Goal: Find specific page/section: Find specific page/section

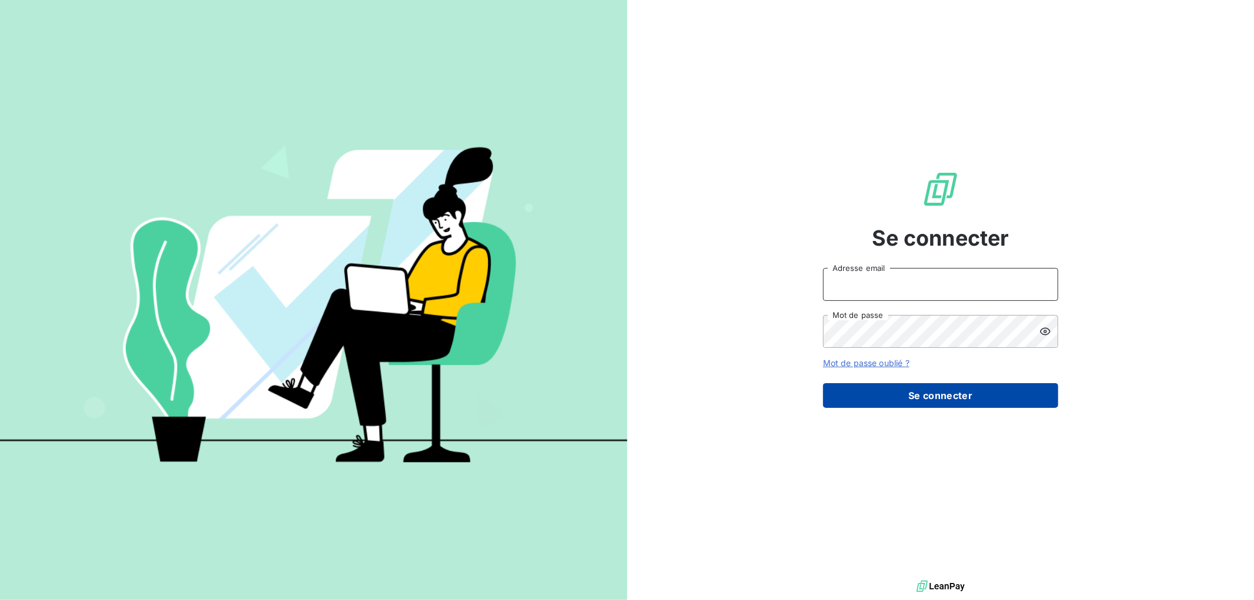
type input "[EMAIL_ADDRESS][DOMAIN_NAME]"
click at [973, 394] on button "Se connecter" at bounding box center [940, 395] width 235 height 25
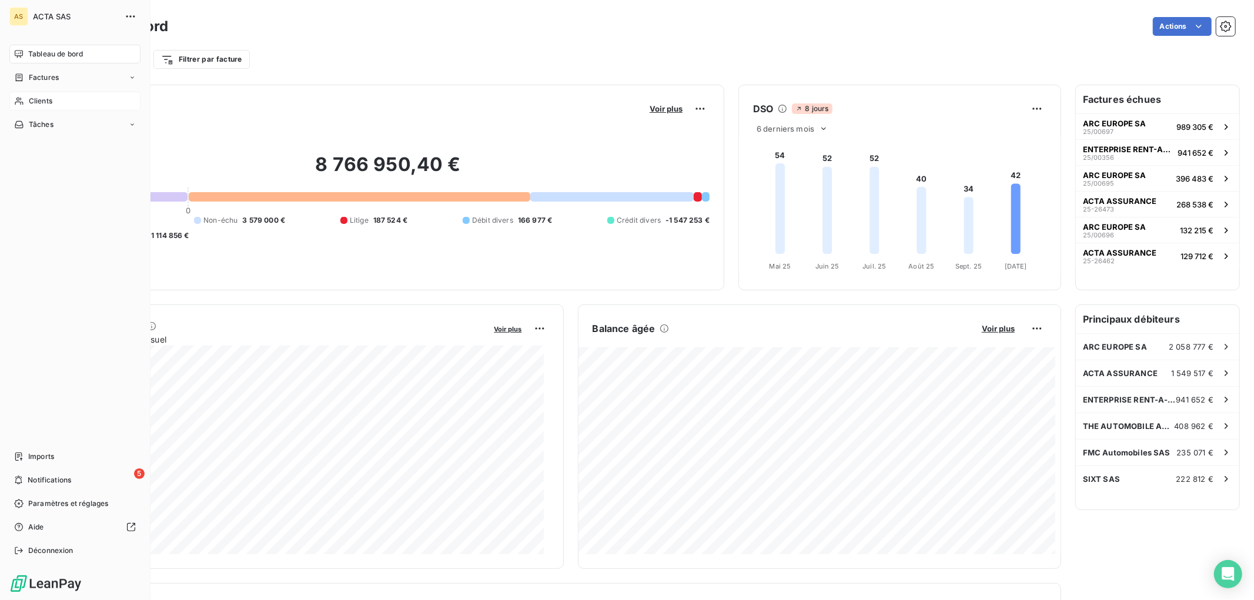
click at [55, 97] on div "Clients" at bounding box center [74, 101] width 131 height 19
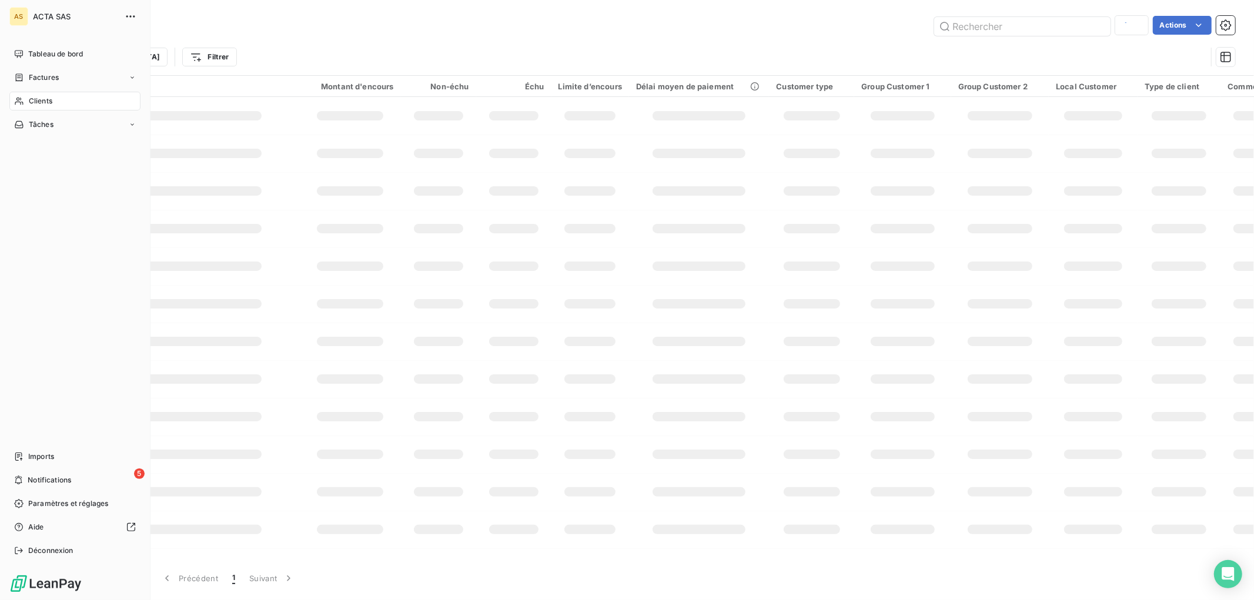
type input "engie"
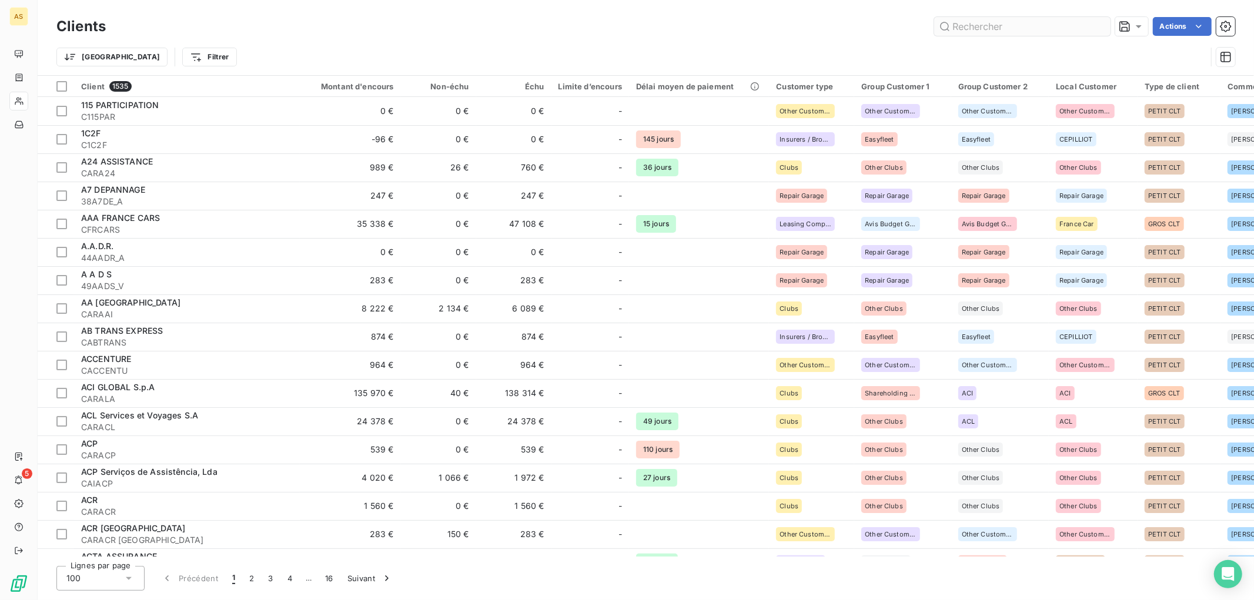
click at [966, 28] on input "text" at bounding box center [1022, 26] width 176 height 19
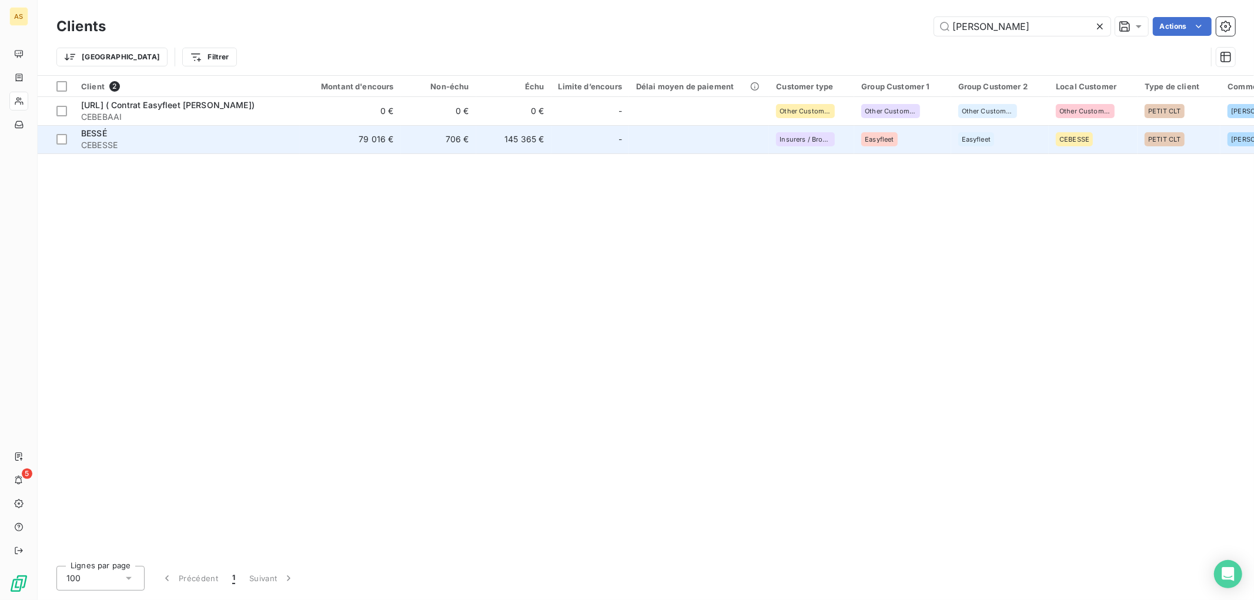
type input "[PERSON_NAME]"
click at [101, 135] on span "BESSÉ" at bounding box center [94, 133] width 26 height 10
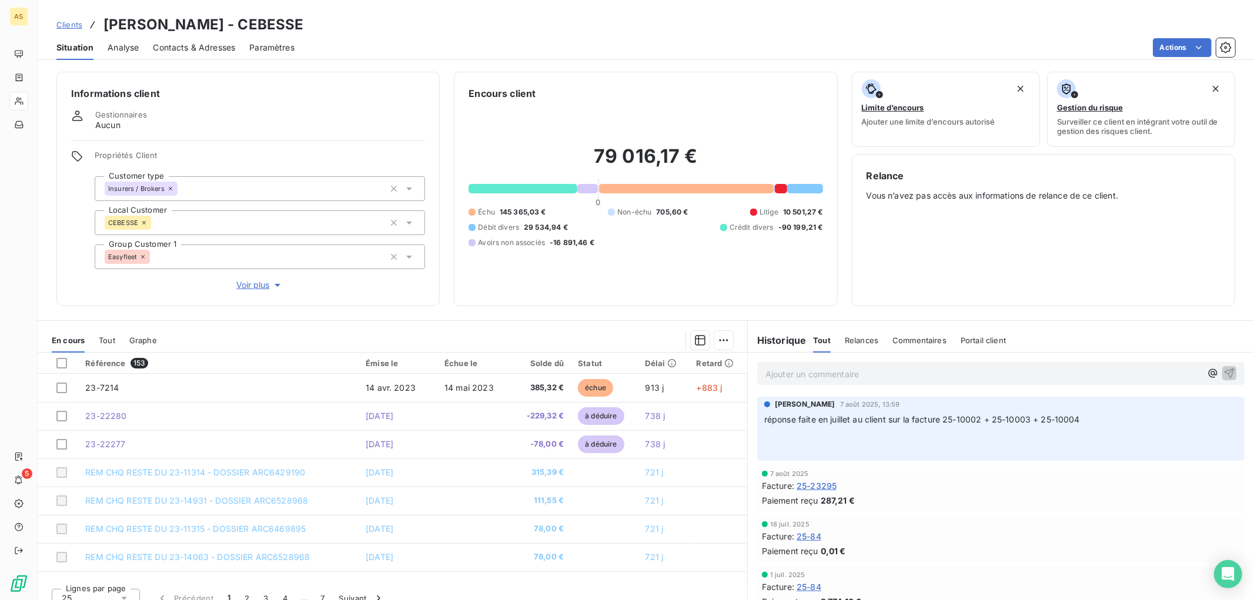
click at [385, 360] on div "Émise le" at bounding box center [398, 363] width 65 height 9
click at [106, 339] on span "Tout" at bounding box center [107, 340] width 16 height 9
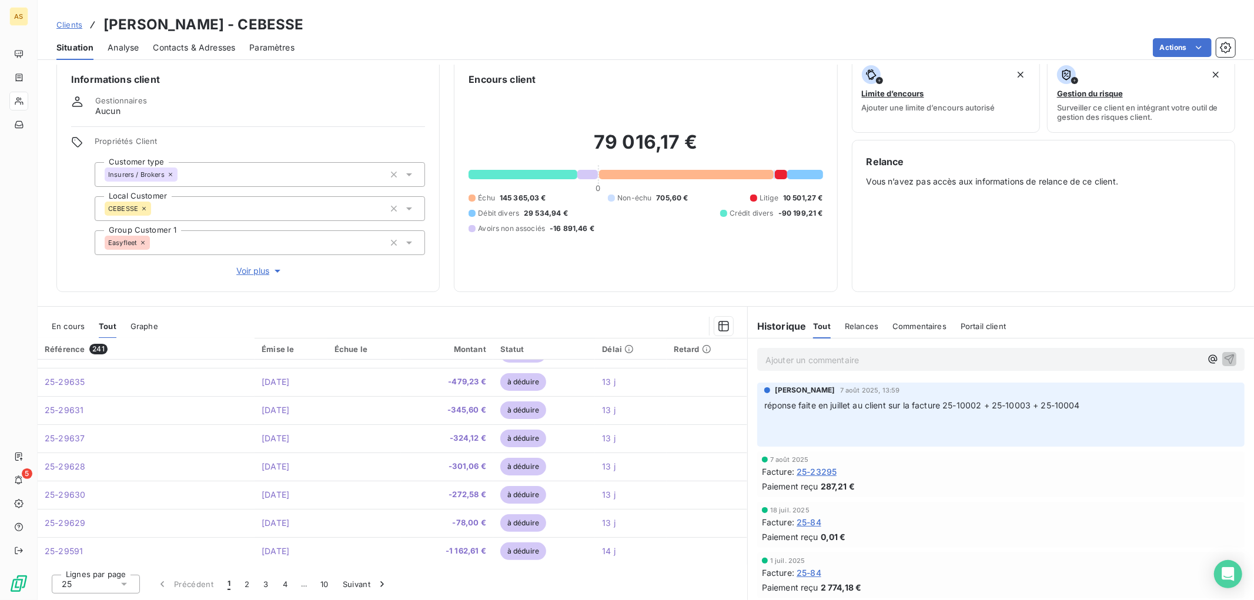
scroll to position [500, 0]
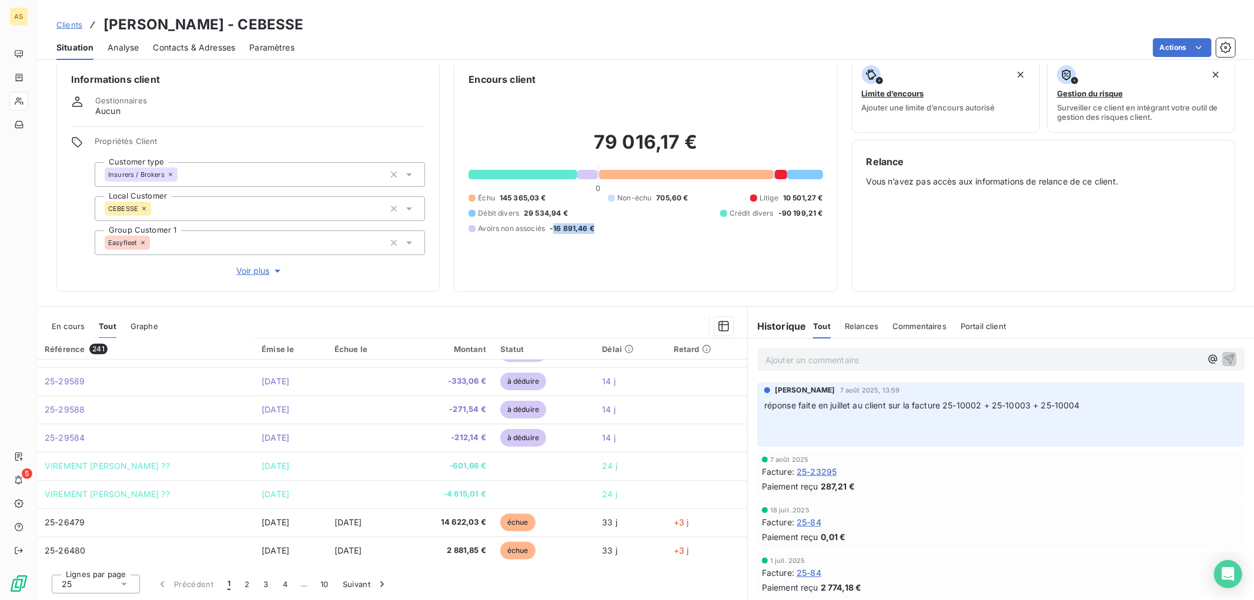
drag, startPoint x: 549, startPoint y: 222, endPoint x: 604, endPoint y: 226, distance: 54.8
click at [604, 226] on div "Échu 145 365,03 € Non-échu 705,60 € Litige 10 501,27 € Débit divers 29 534,94 €…" at bounding box center [645, 213] width 354 height 41
drag, startPoint x: 589, startPoint y: 227, endPoint x: 547, endPoint y: 230, distance: 42.5
click at [547, 230] on div "Avoirs non associés -16 891,46 €" at bounding box center [531, 228] width 126 height 11
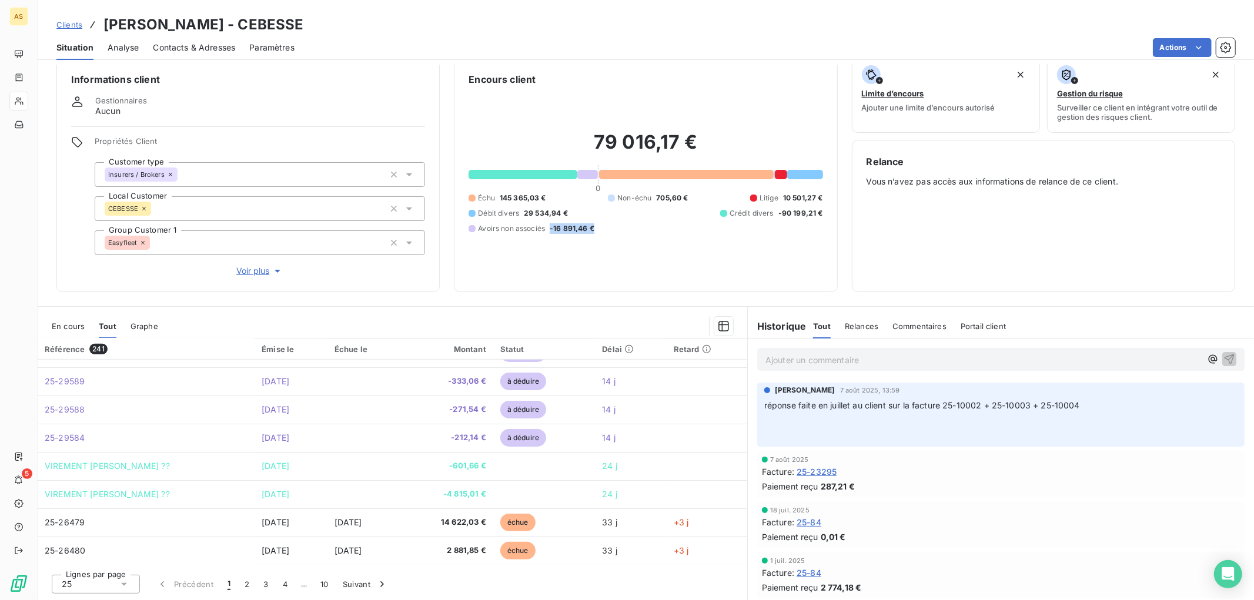
click at [547, 230] on div "Avoirs non associés -16 891,46 €" at bounding box center [531, 228] width 126 height 11
drag, startPoint x: 547, startPoint y: 230, endPoint x: 590, endPoint y: 231, distance: 43.5
click at [590, 231] on div "Avoirs non associés -16 891,46 €" at bounding box center [531, 228] width 126 height 11
click at [590, 231] on span "-16 891,46 €" at bounding box center [572, 228] width 45 height 11
drag, startPoint x: 607, startPoint y: 227, endPoint x: 545, endPoint y: 232, distance: 62.4
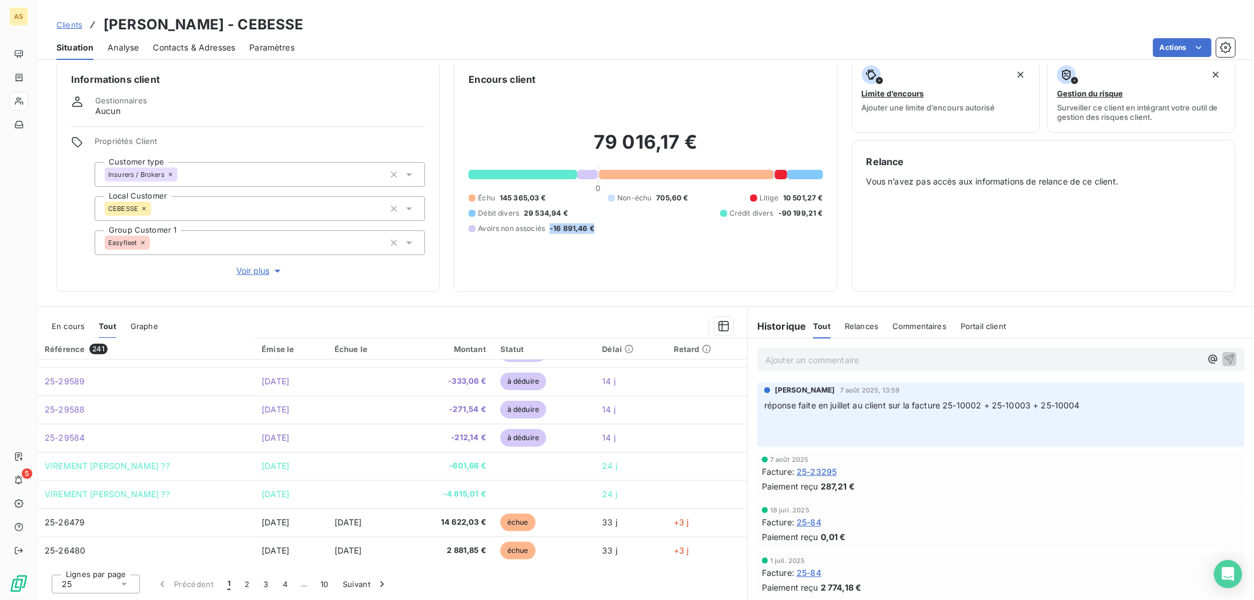
click at [545, 232] on div "Échu 145 365,03 € Non-échu 705,60 € Litige 10 501,27 € Débit divers 29 534,94 €…" at bounding box center [645, 213] width 354 height 41
click at [545, 232] on div "Avoirs non associés -16 891,46 €" at bounding box center [531, 228] width 126 height 11
drag, startPoint x: 548, startPoint y: 227, endPoint x: 608, endPoint y: 224, distance: 60.6
click at [608, 224] on div "Échu 145 365,03 € Non-échu 705,60 € Litige 10 501,27 € Débit divers 29 534,94 €…" at bounding box center [645, 213] width 354 height 41
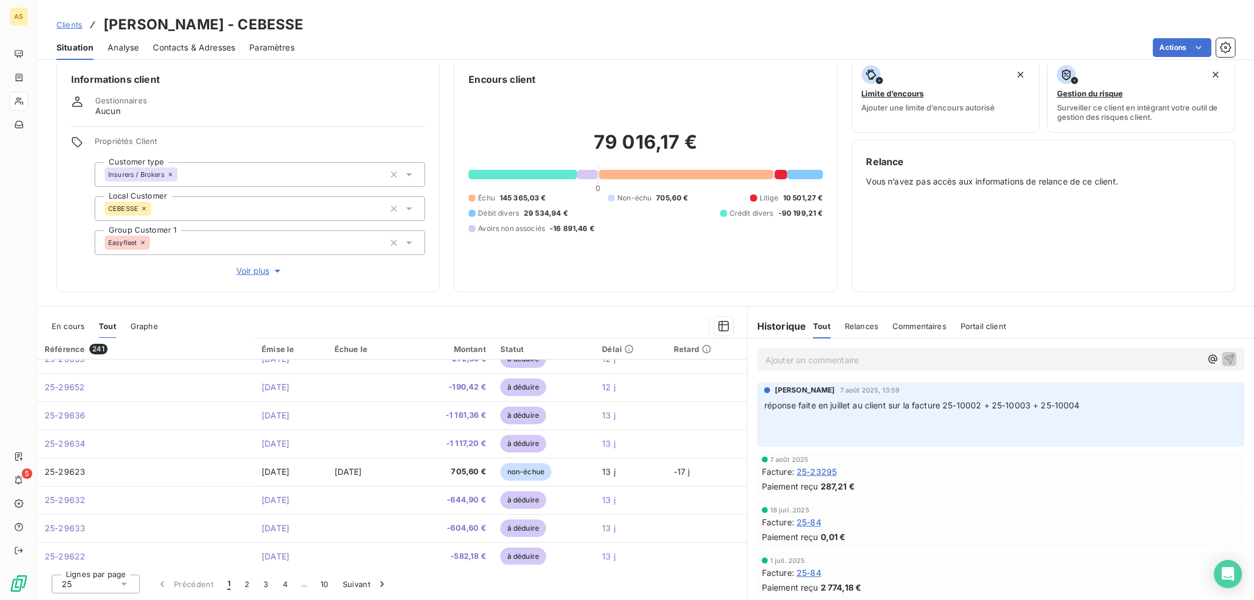
scroll to position [0, 0]
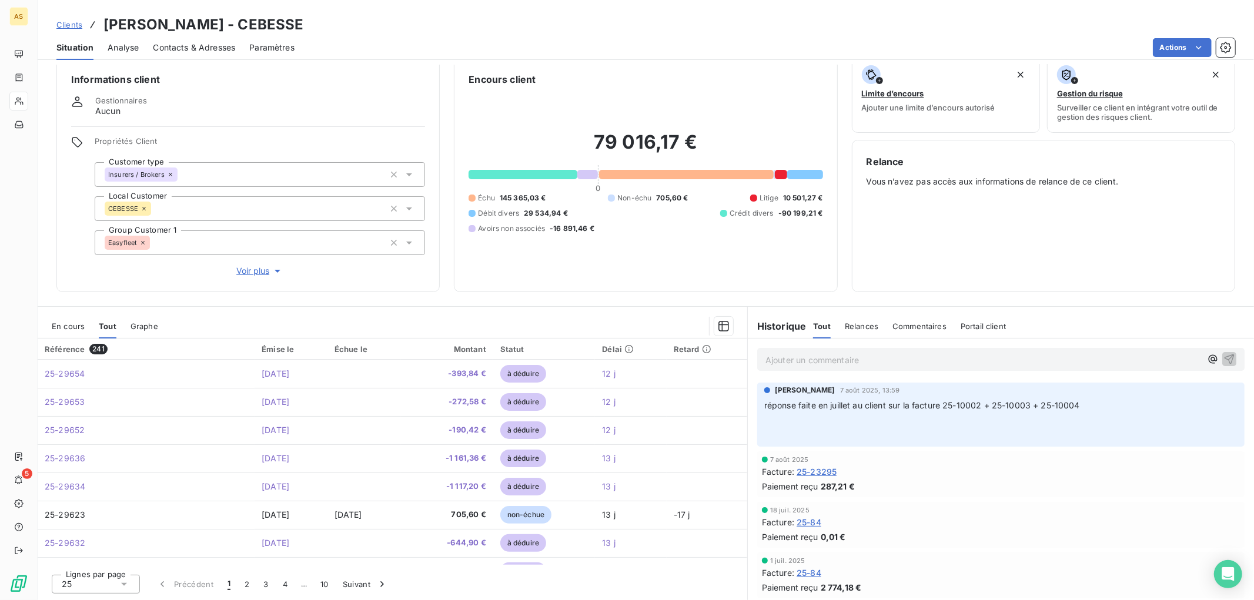
click at [916, 291] on div "Relance Vous n’avez pas accès aux informations de relance de ce client." at bounding box center [1043, 216] width 383 height 152
